Goal: Task Accomplishment & Management: Manage account settings

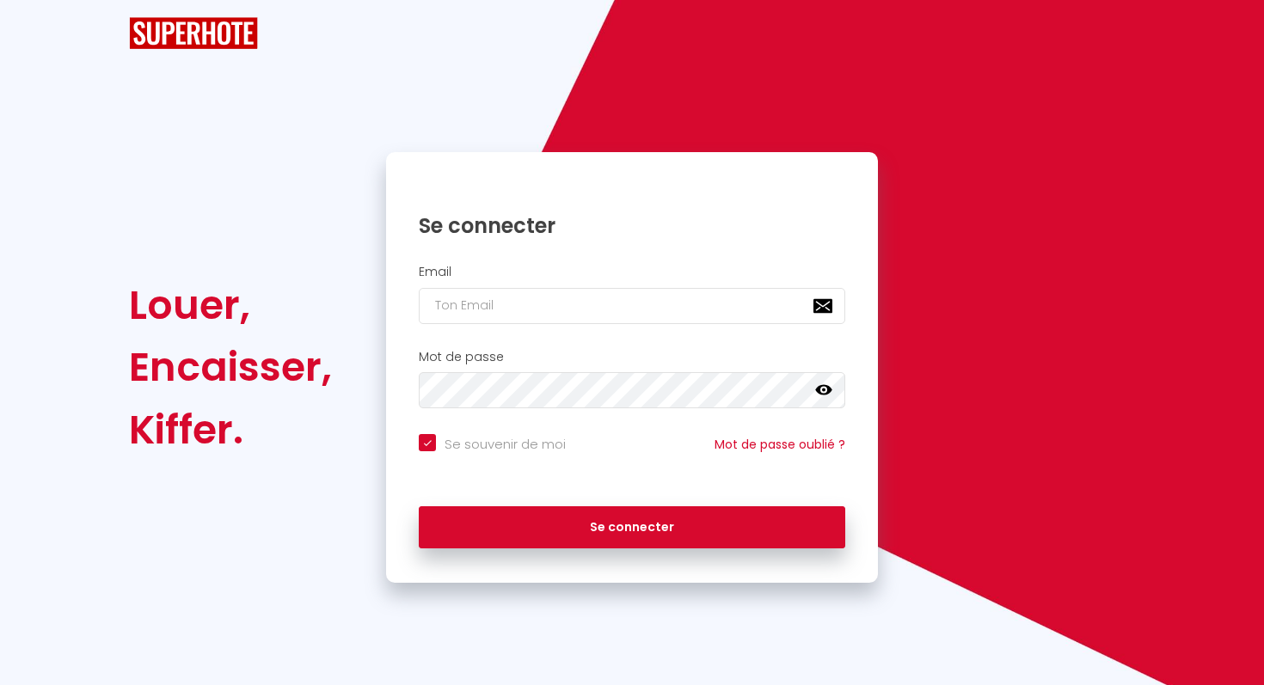
checkbox input "true"
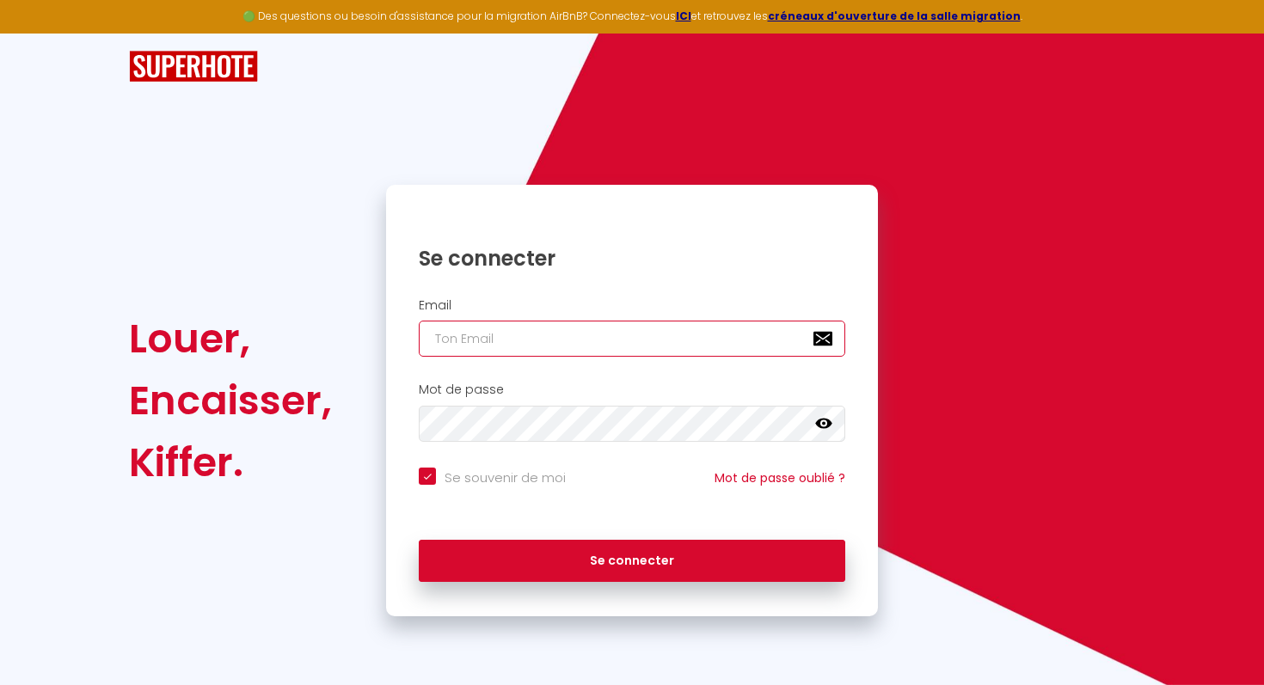
click at [606, 333] on input "email" at bounding box center [632, 339] width 426 height 36
type input "[EMAIL_ADDRESS][PERSON_NAME][DOMAIN_NAME]"
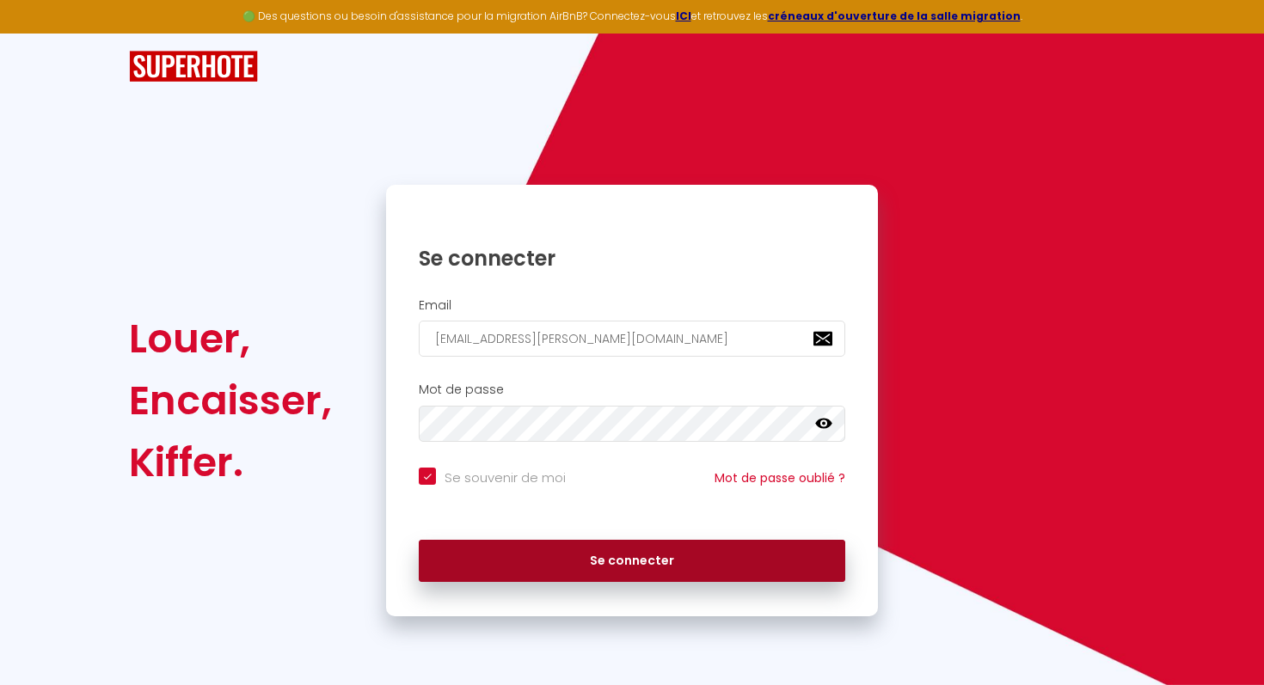
click at [647, 566] on button "Se connecter" at bounding box center [632, 561] width 426 height 43
checkbox input "true"
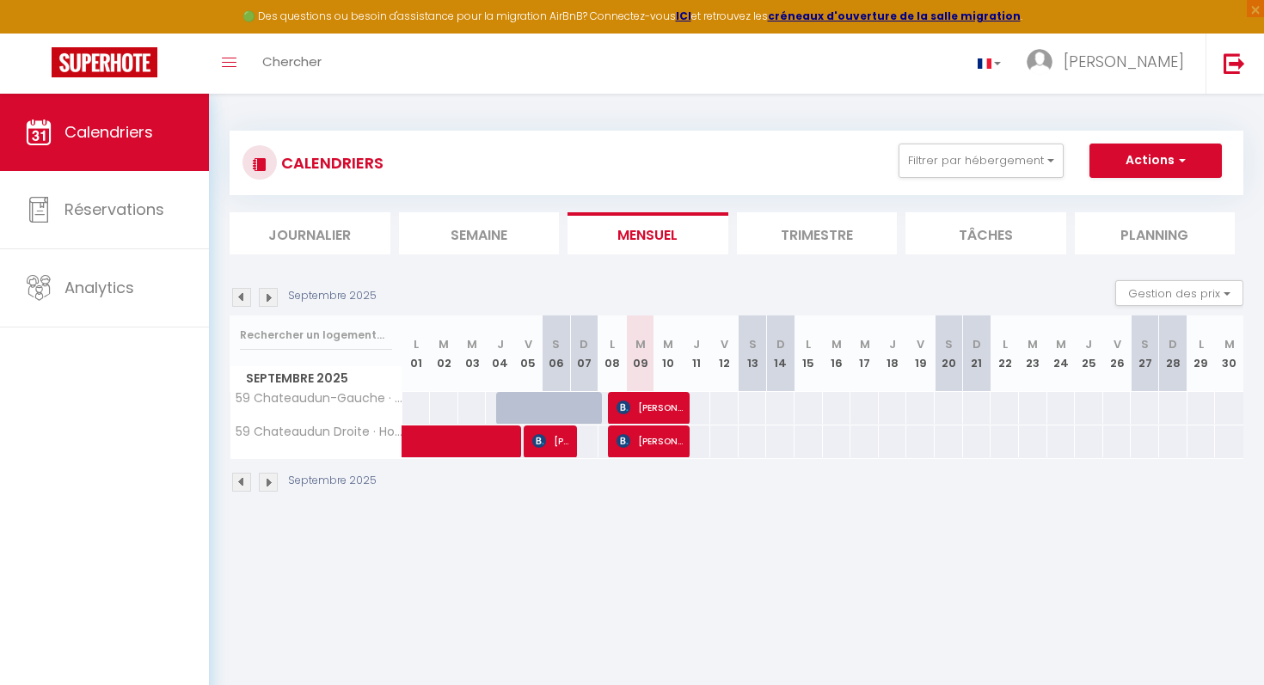
click at [809, 223] on li "Trimestre" at bounding box center [817, 233] width 161 height 42
